Goal: Check status: Check status

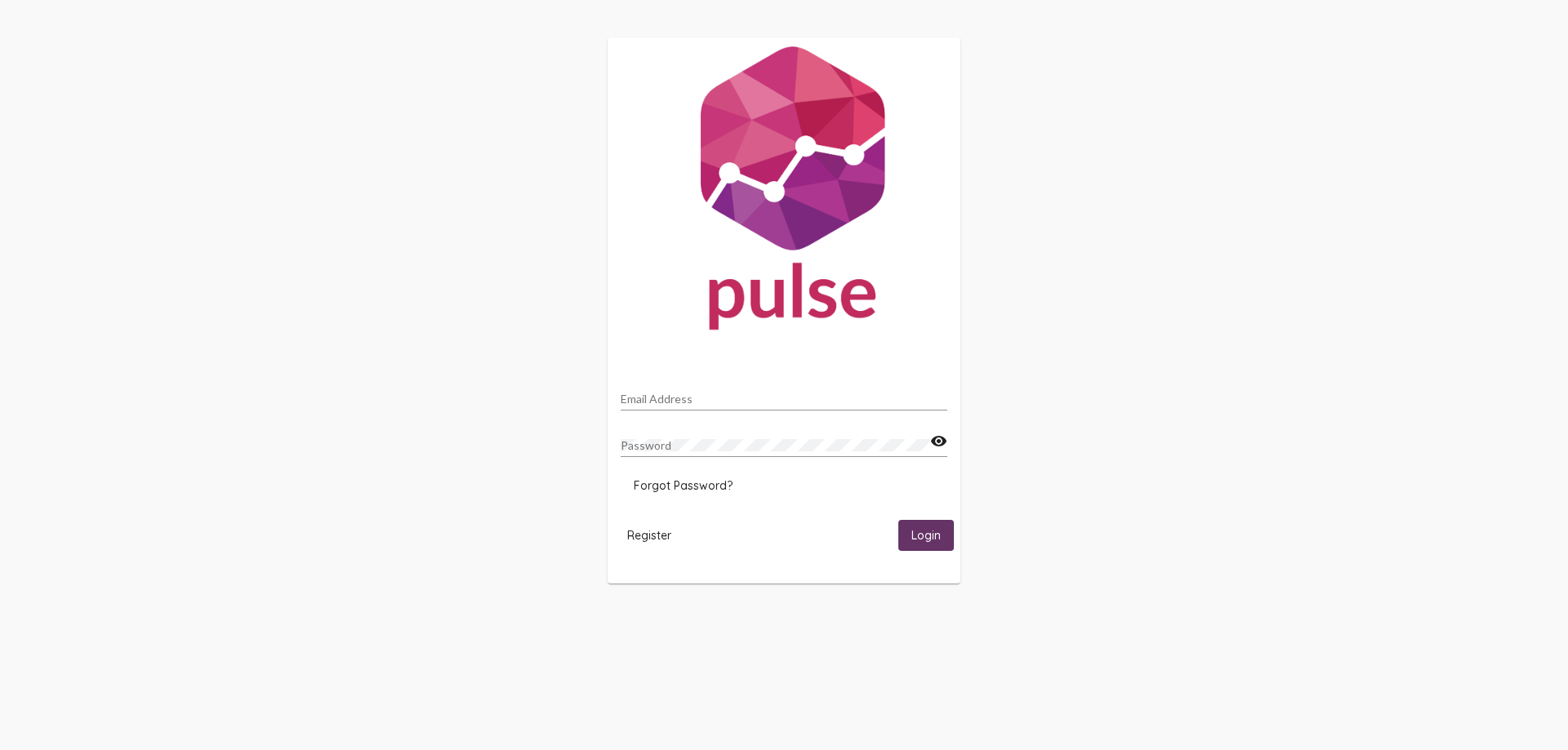
click at [705, 393] on input "Email Address" at bounding box center [784, 399] width 327 height 13
type input "[EMAIL_ADDRESS][DOMAIN_NAME]"
click at [898, 520] on button "Login" at bounding box center [925, 535] width 55 height 30
click at [936, 532] on span "Login" at bounding box center [926, 536] width 29 height 15
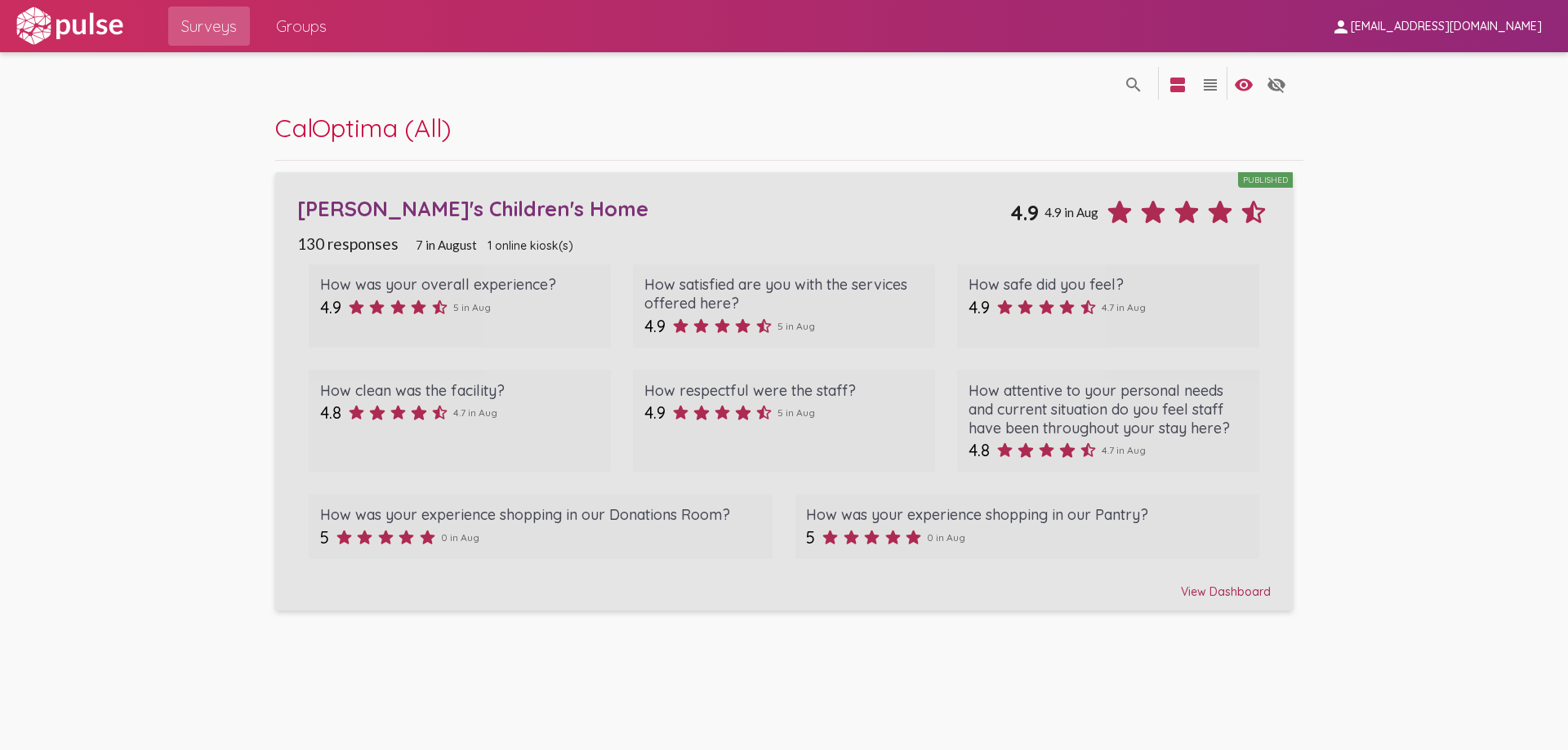
click at [1194, 590] on div "View Dashboard" at bounding box center [784, 585] width 973 height 29
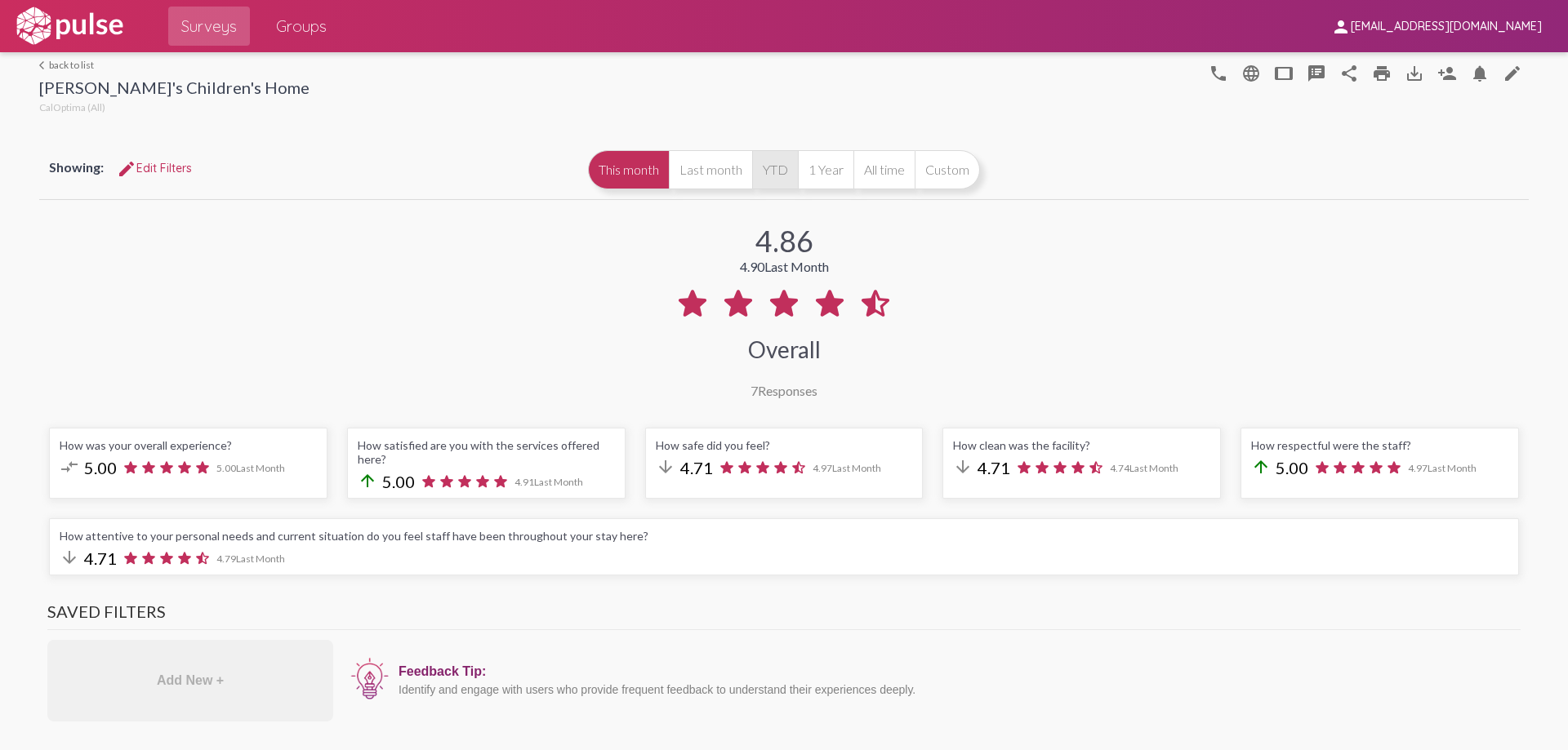
click at [763, 170] on button "YTD" at bounding box center [774, 169] width 46 height 39
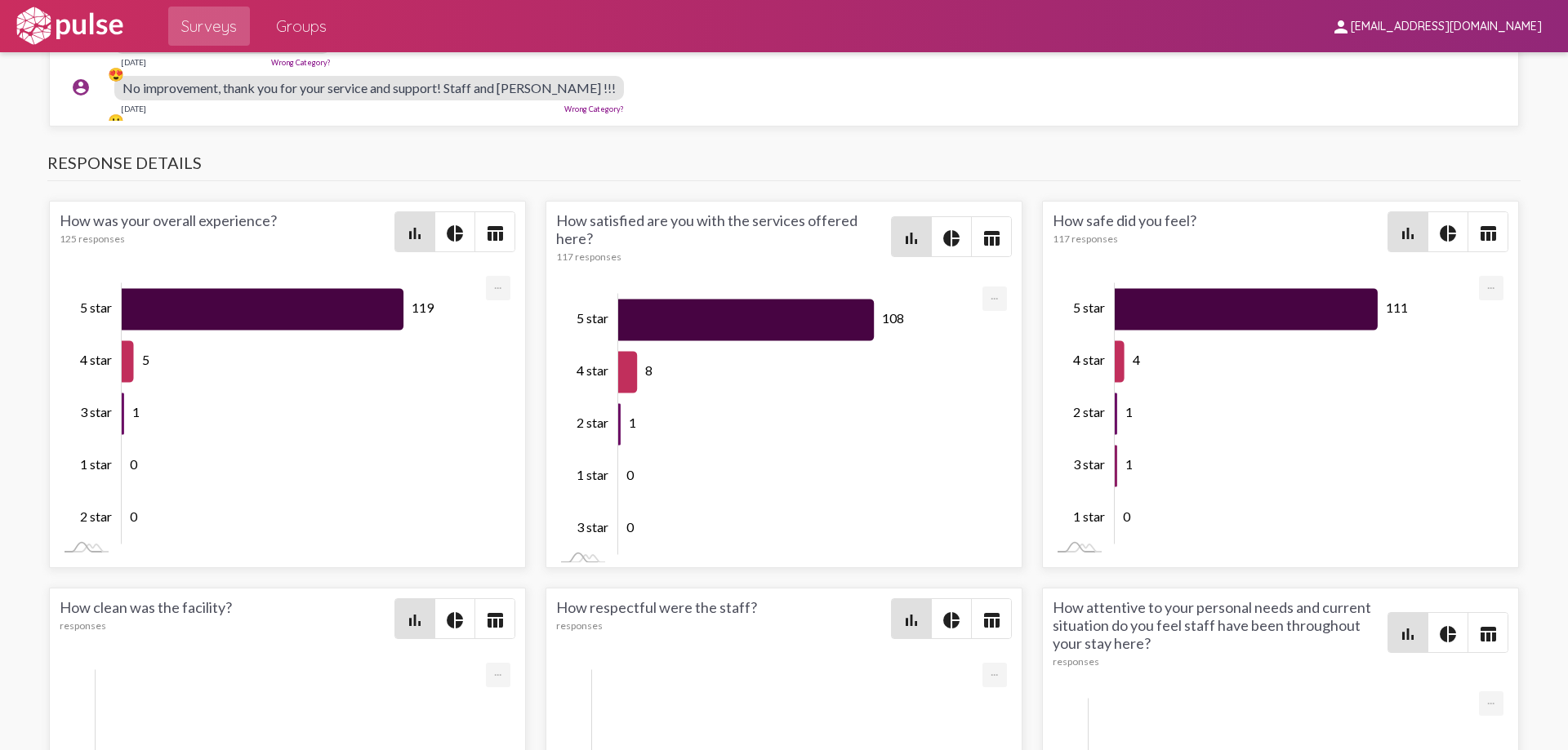
scroll to position [2449, 0]
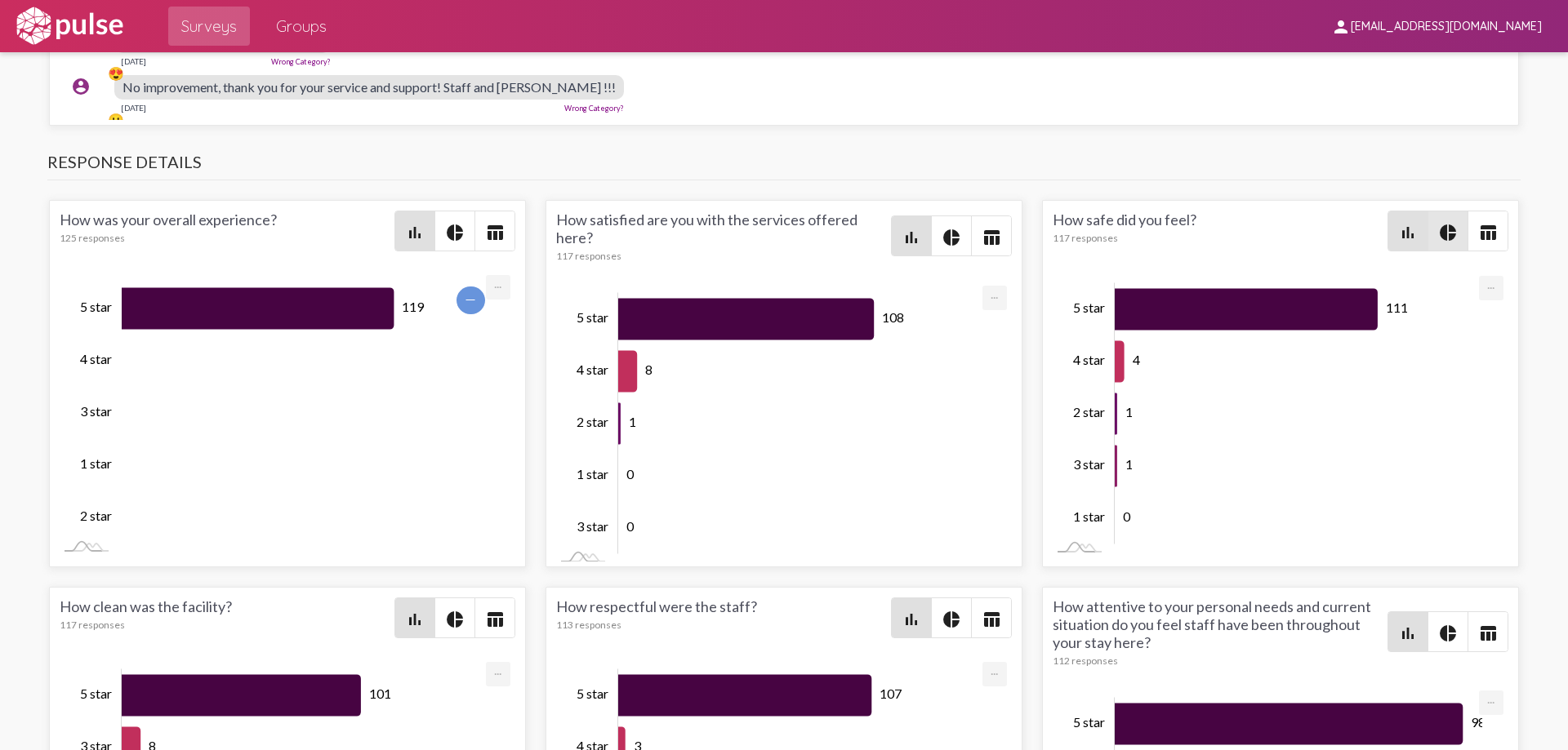
click at [1446, 223] on mat-icon "pie_chart" at bounding box center [1447, 232] width 19 height 19
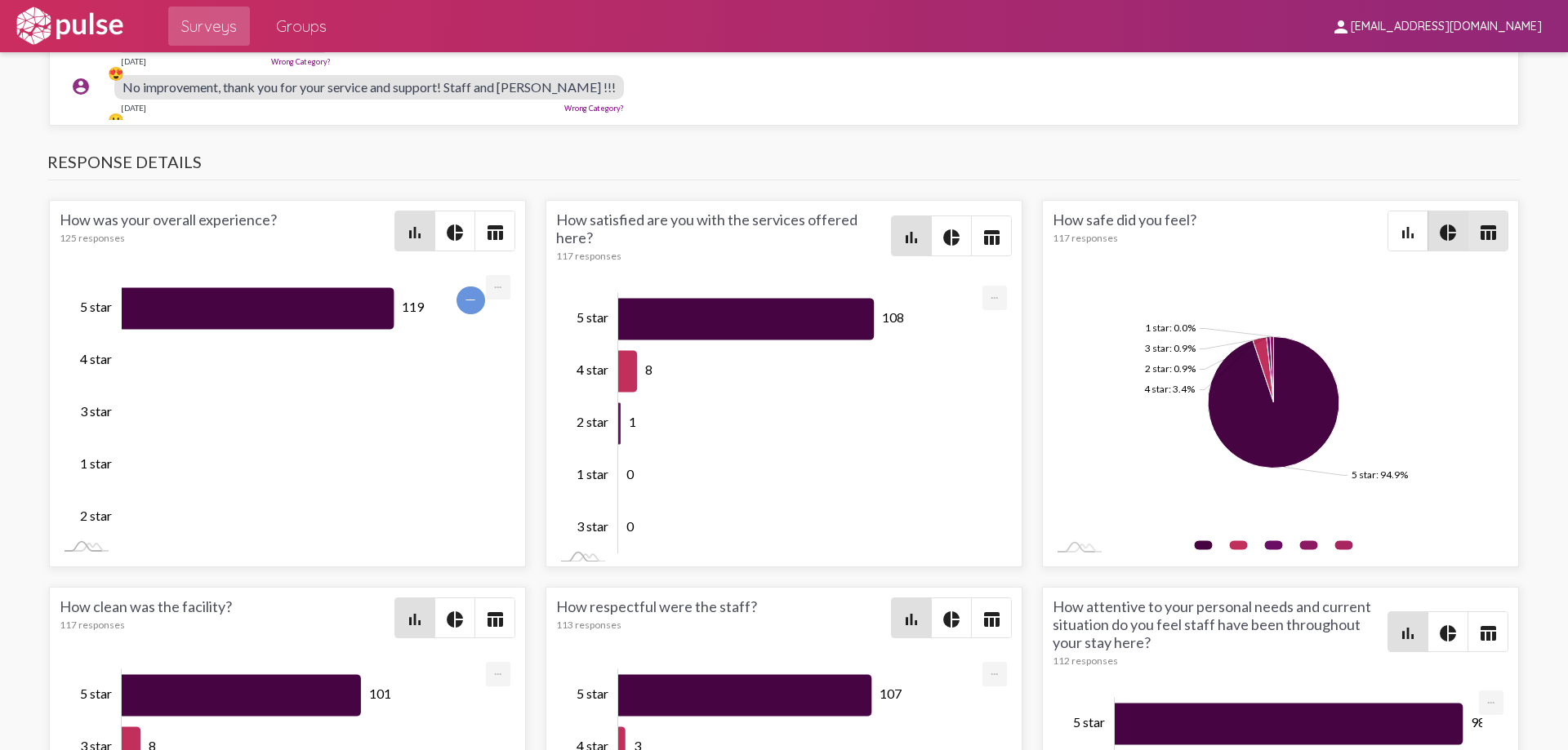
click at [1486, 226] on mat-icon "table_chart" at bounding box center [1487, 232] width 19 height 19
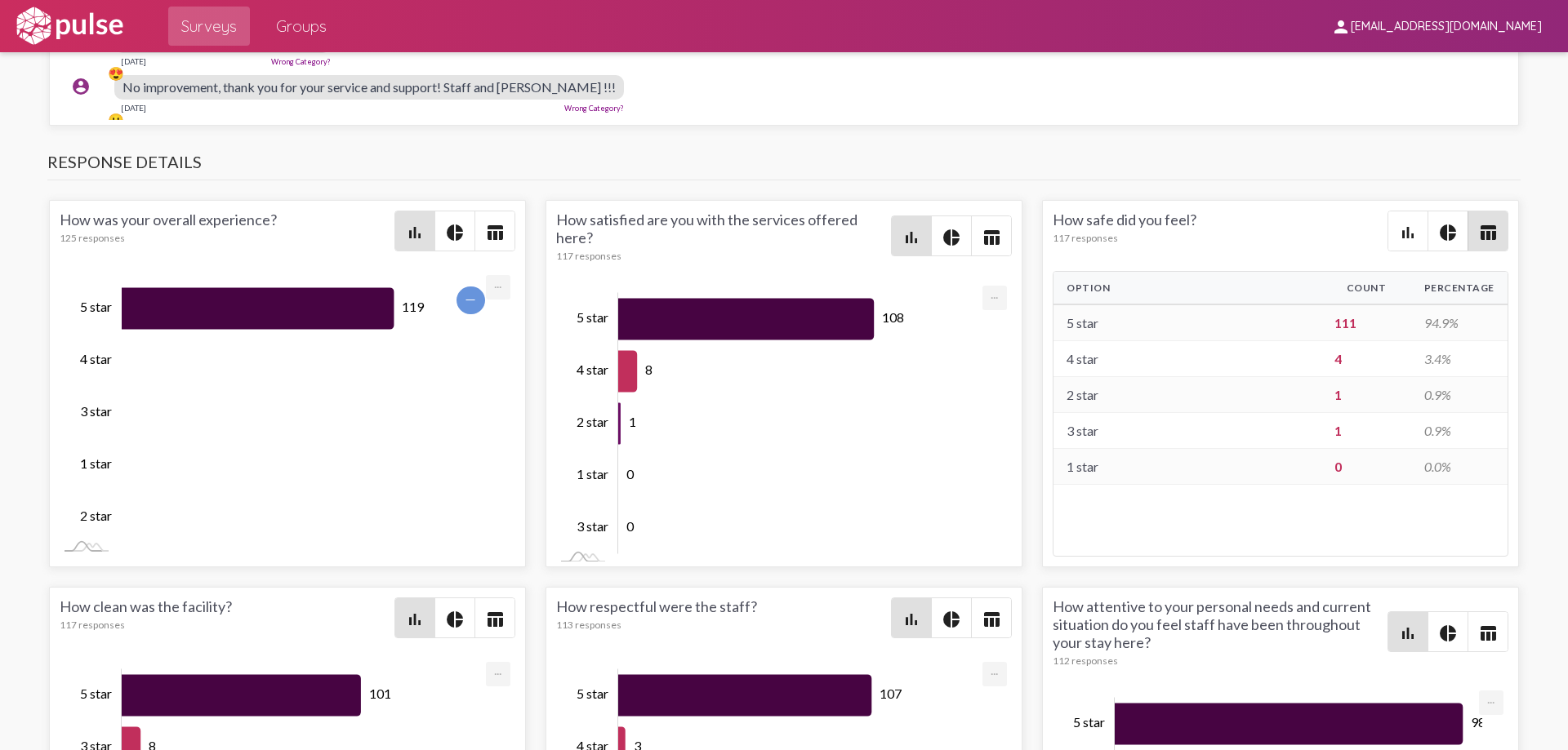
click at [1398, 226] on mat-icon "bar_chart" at bounding box center [1408, 232] width 19 height 19
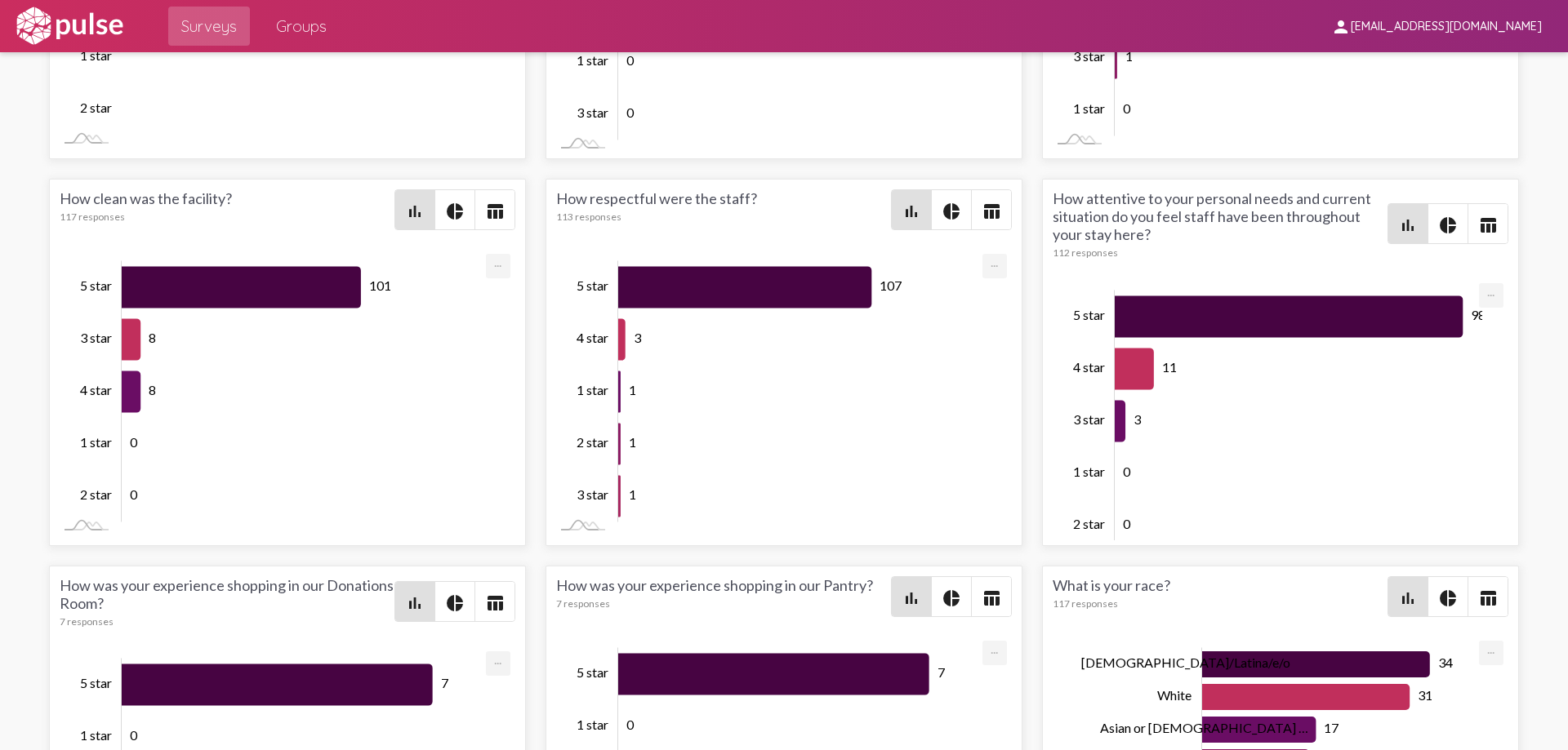
scroll to position [2776, 0]
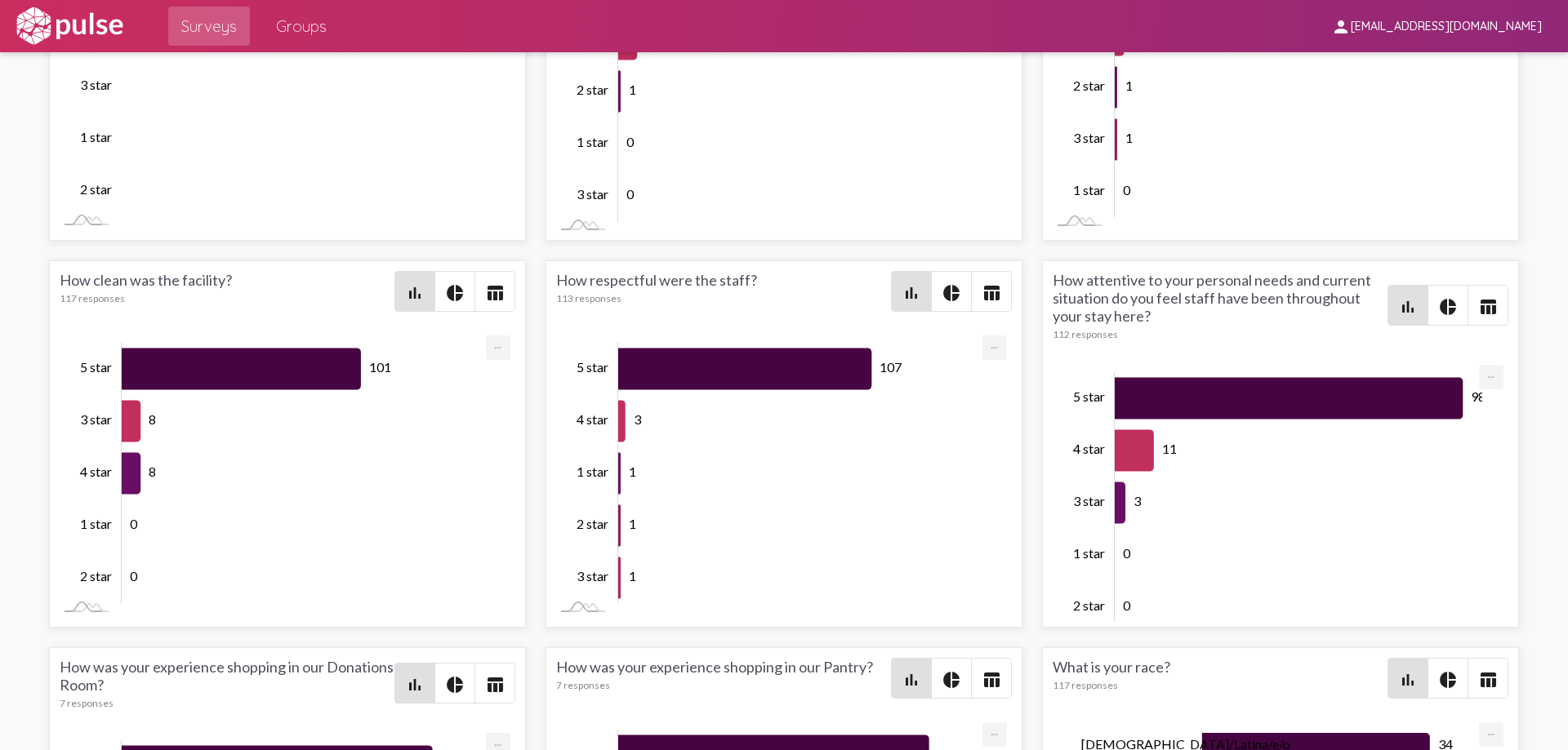
click at [1478, 312] on mat-icon "table_chart" at bounding box center [1487, 307] width 19 height 19
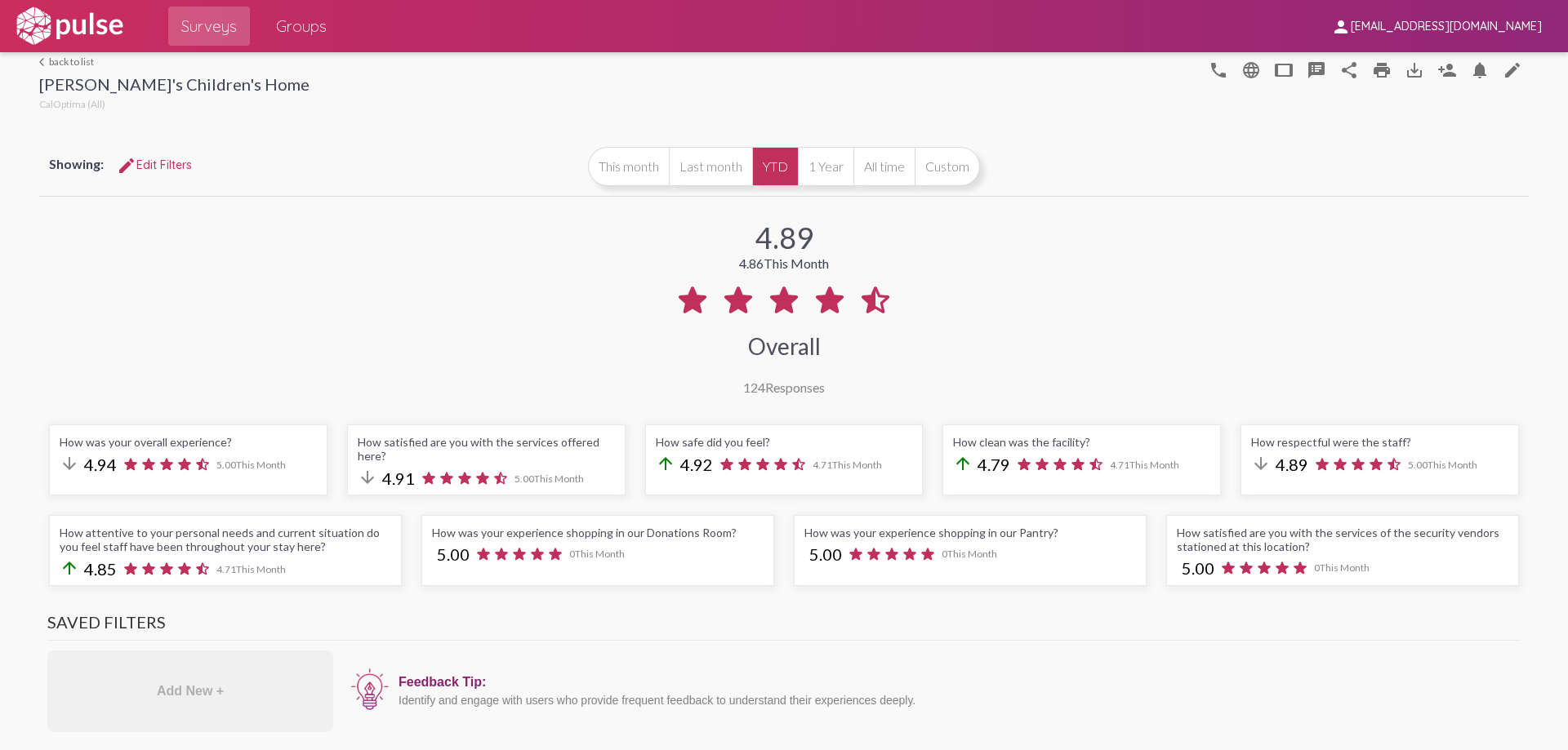
scroll to position [0, 0]
click at [282, 32] on span "Groups" at bounding box center [302, 26] width 51 height 29
